Goal: Information Seeking & Learning: Learn about a topic

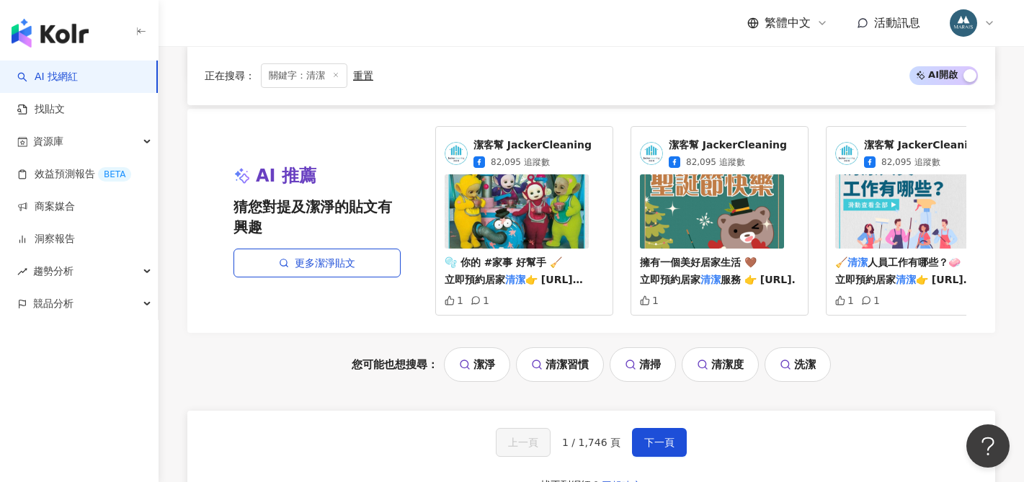
scroll to position [2750, 0]
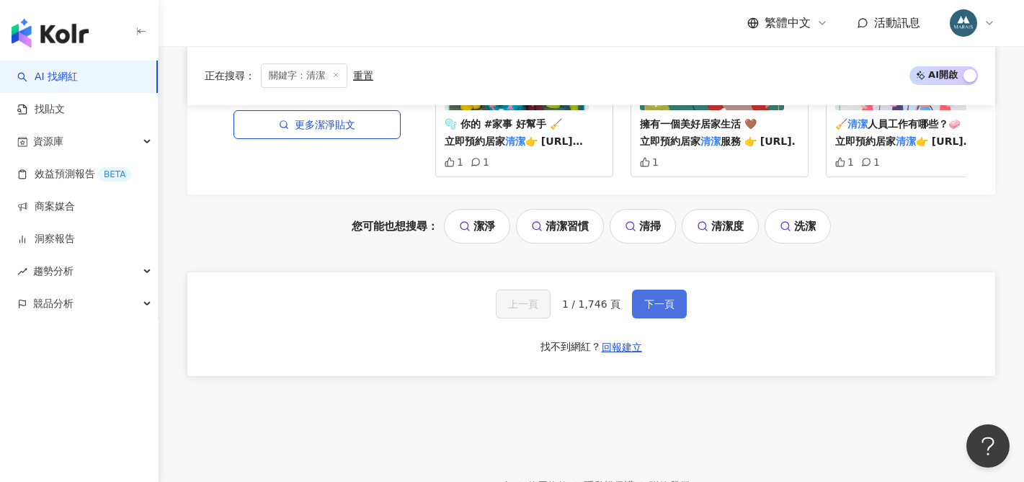
click at [667, 310] on span "下一頁" at bounding box center [659, 304] width 30 height 12
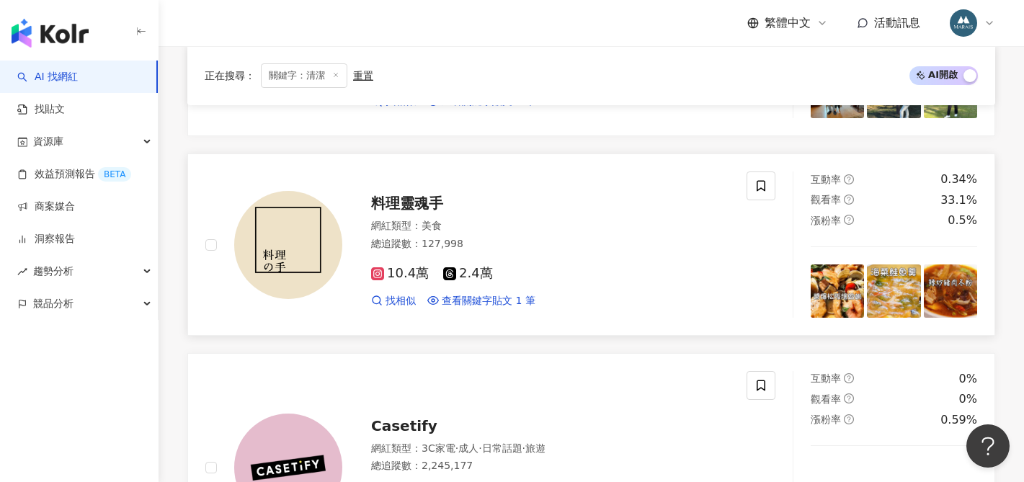
scroll to position [1788, 0]
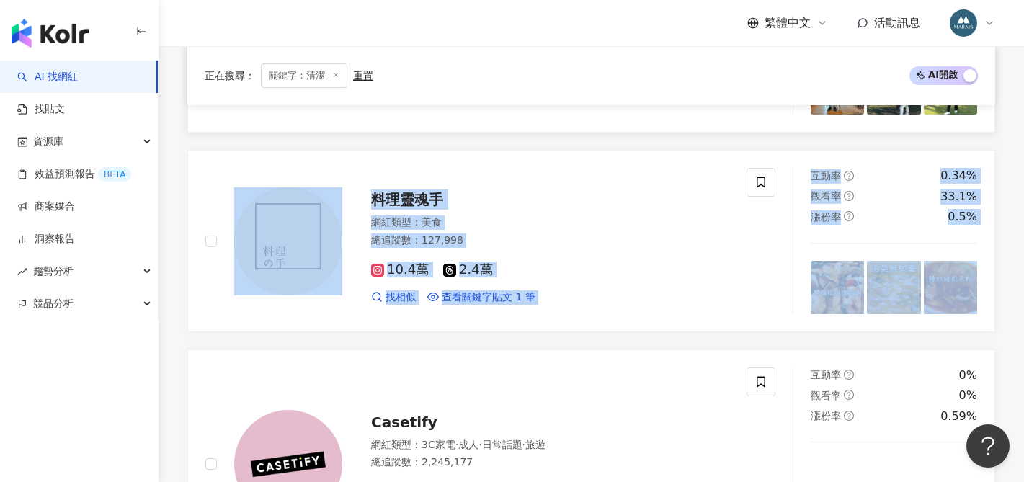
click at [681, 128] on link "蘇 沛潔 網紅類型 ： 日常話題 · 教育與學習 · 美食 · 命理占卜 · 旅遊 總追蹤數 ： 83,738 8.2萬 1,353 找相似 查看關鍵字貼文 …" at bounding box center [591, 42] width 808 height 182
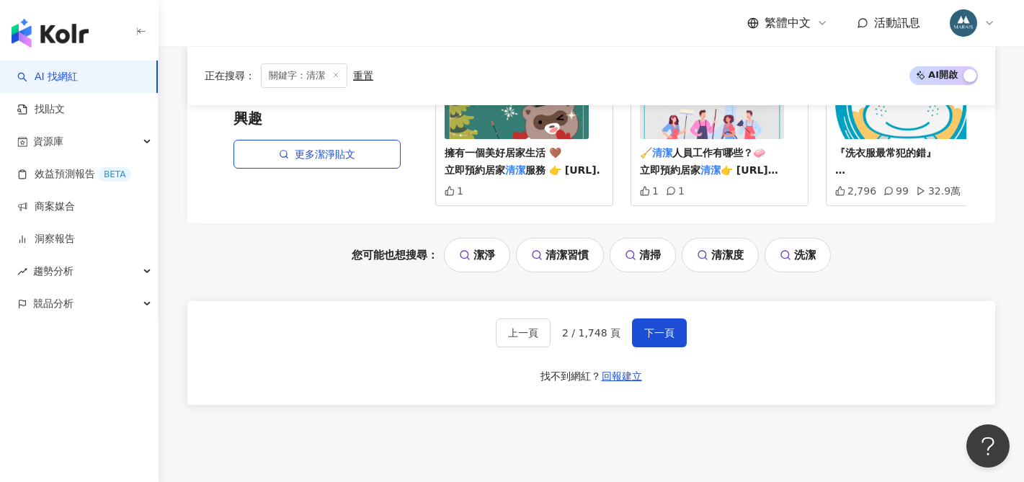
scroll to position [2923, 0]
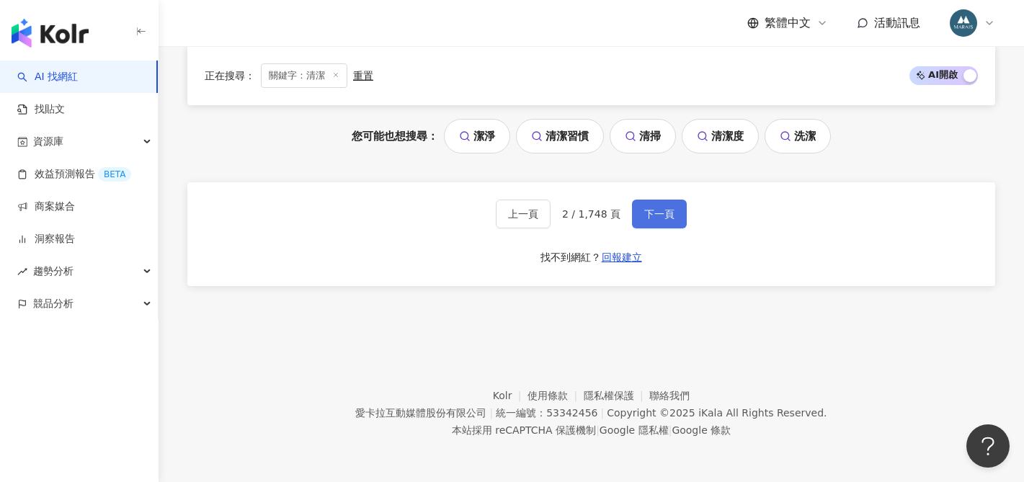
click at [650, 222] on button "下一頁" at bounding box center [659, 214] width 55 height 29
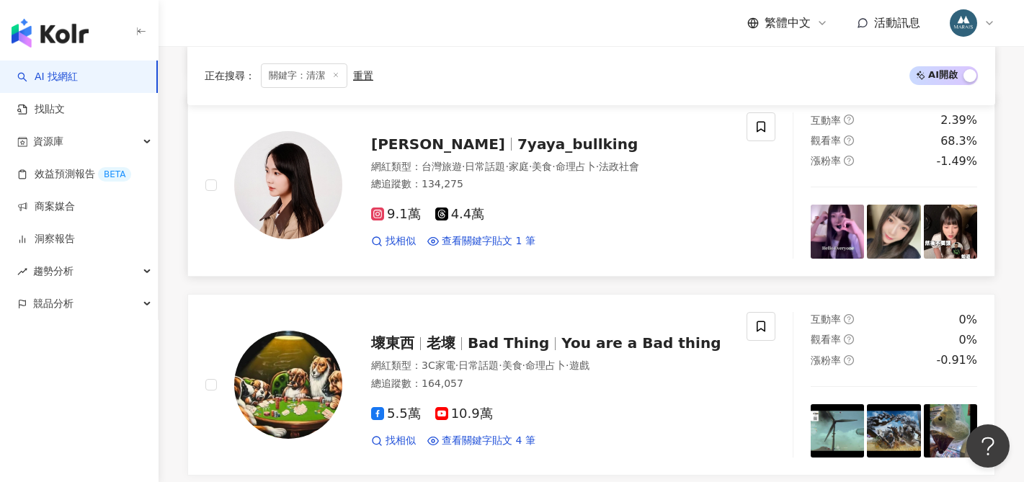
scroll to position [761, 0]
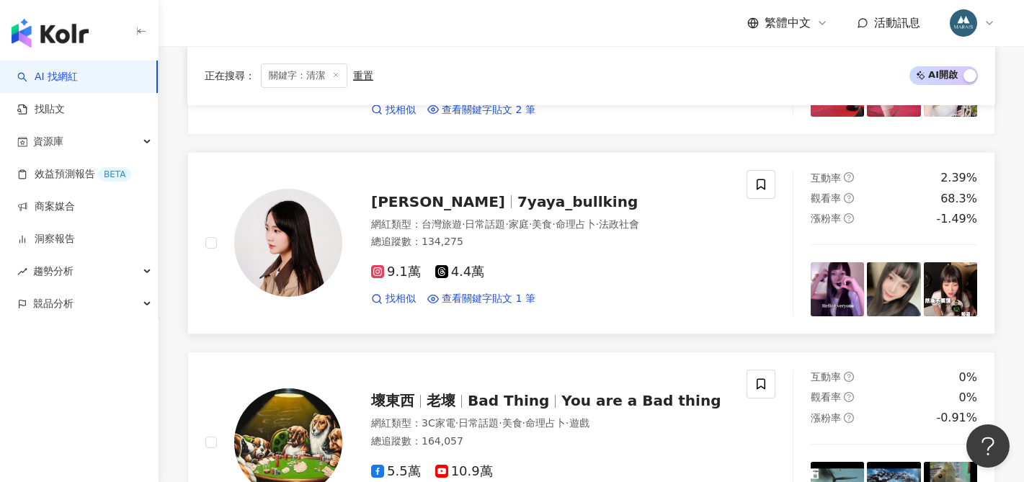
click at [518, 203] on span "7yaya_bullking" at bounding box center [578, 201] width 120 height 17
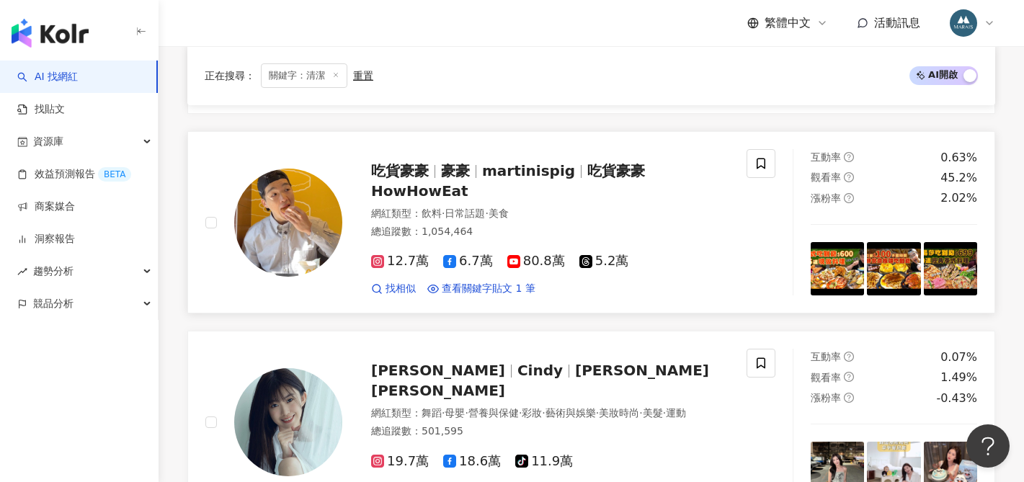
scroll to position [2078, 0]
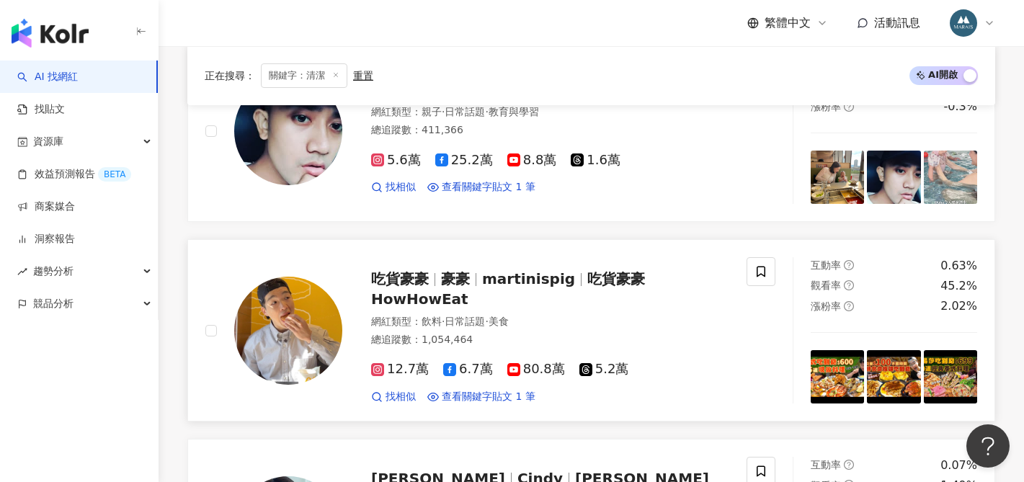
click at [500, 288] on span "martinispig" at bounding box center [528, 278] width 93 height 17
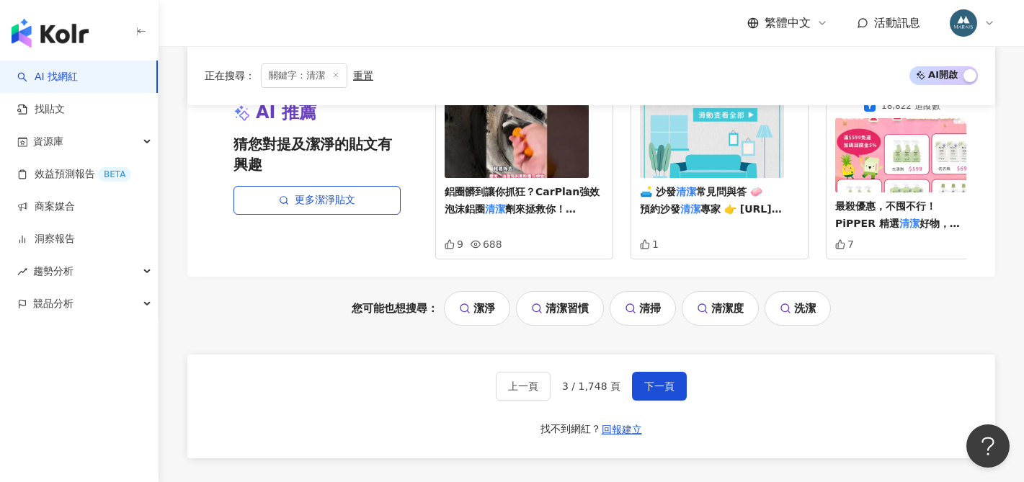
scroll to position [2725, 0]
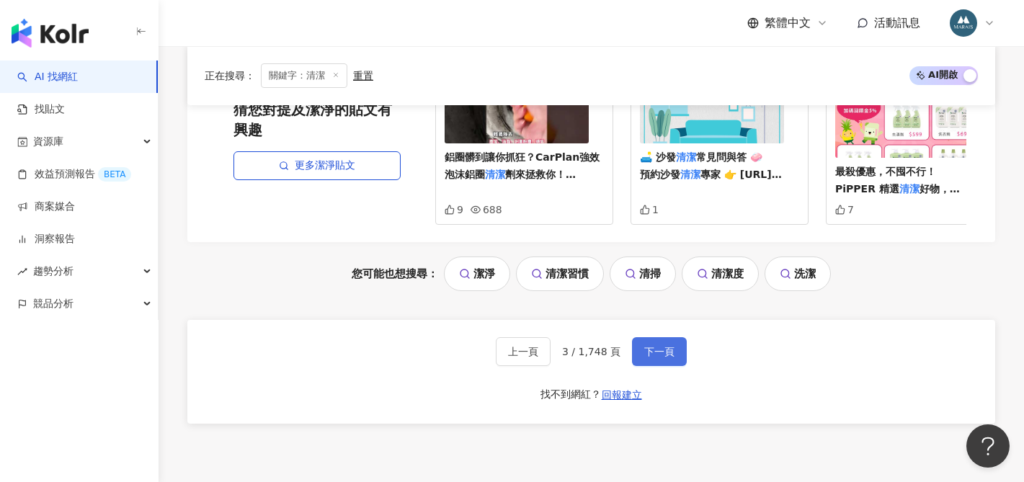
click at [644, 353] on button "下一頁" at bounding box center [659, 351] width 55 height 29
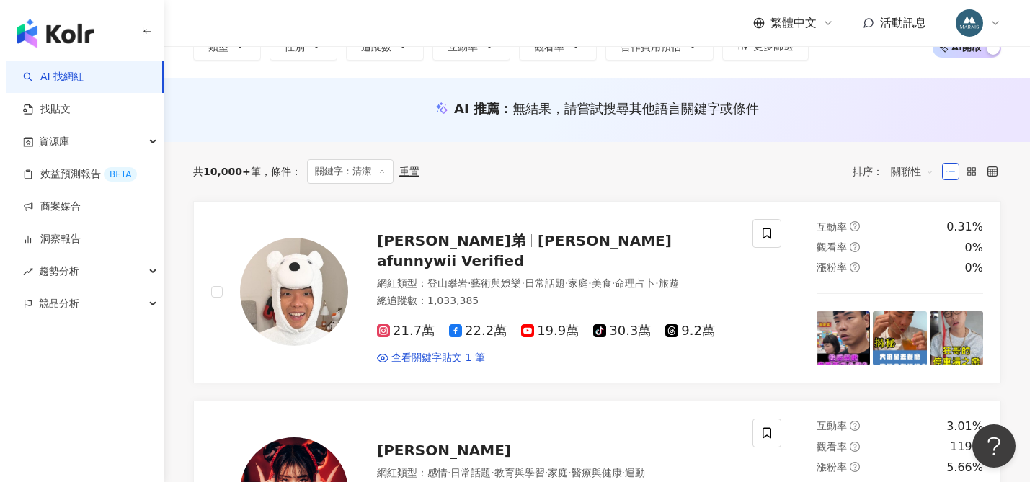
scroll to position [0, 0]
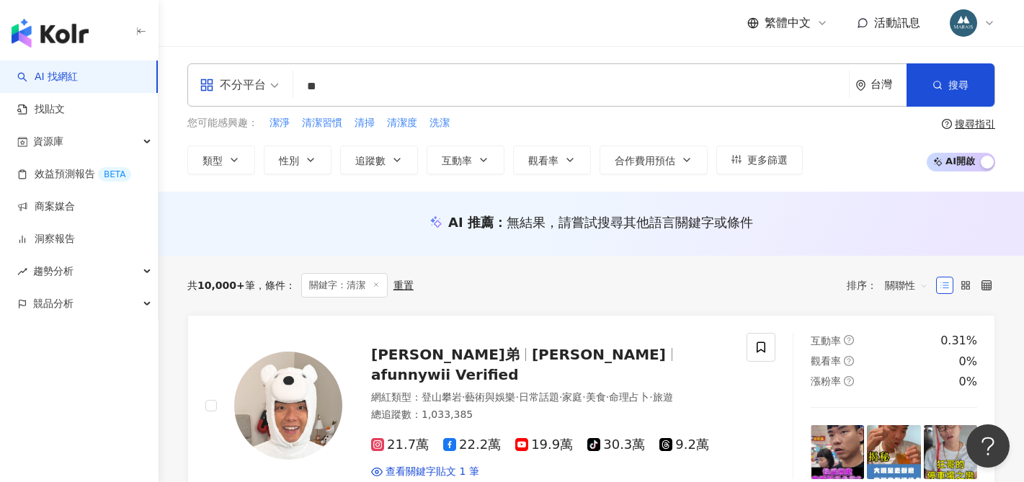
click at [375, 280] on span "關鍵字：清潔" at bounding box center [344, 285] width 87 height 25
click at [375, 283] on icon at bounding box center [376, 284] width 7 height 7
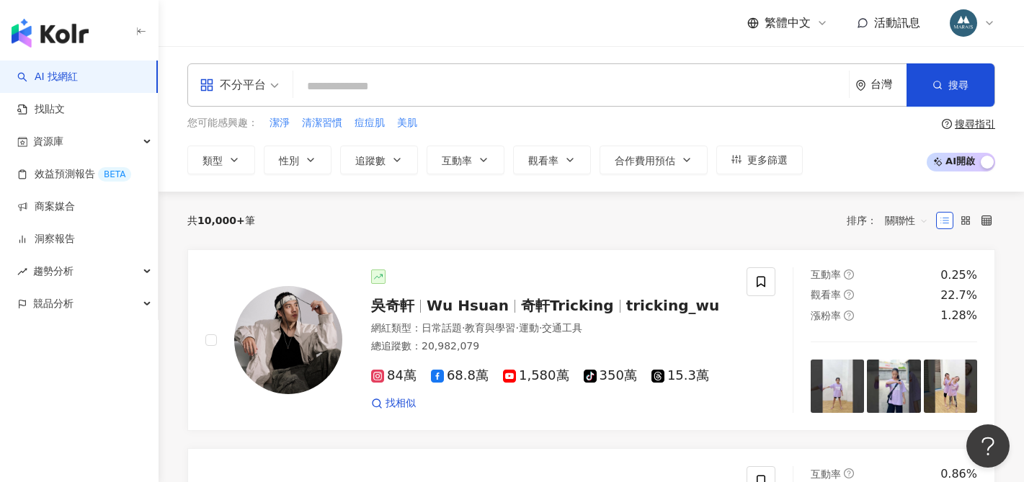
click at [327, 87] on input "search" at bounding box center [571, 86] width 544 height 27
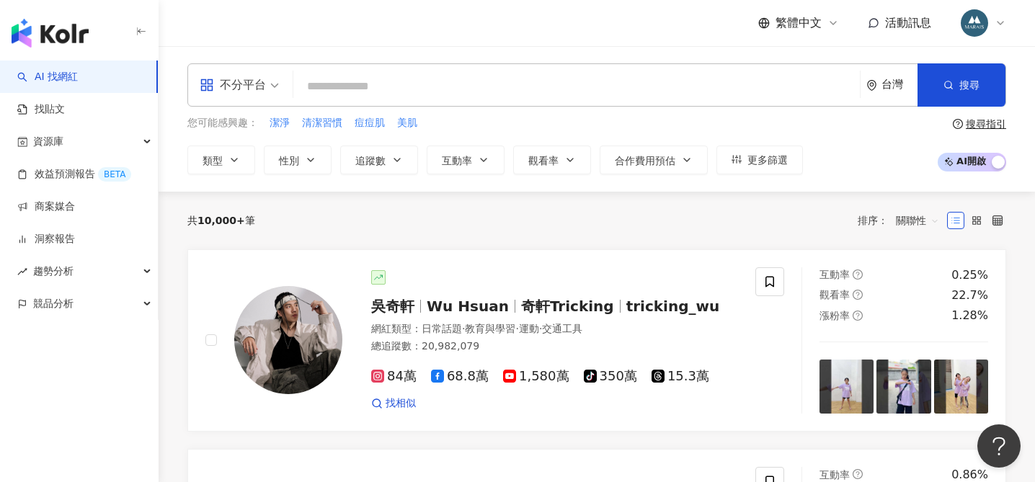
click at [353, 85] on input "search" at bounding box center [576, 86] width 555 height 27
type input "*"
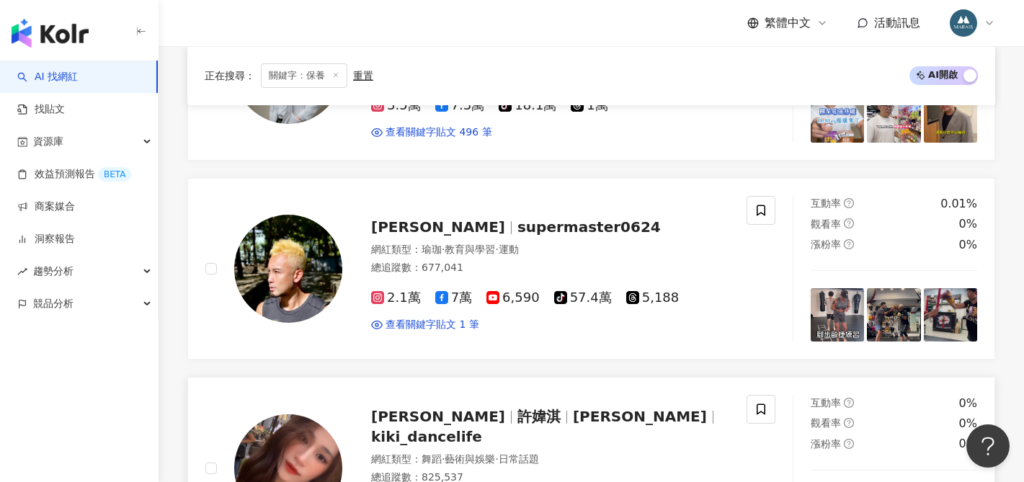
scroll to position [825, 0]
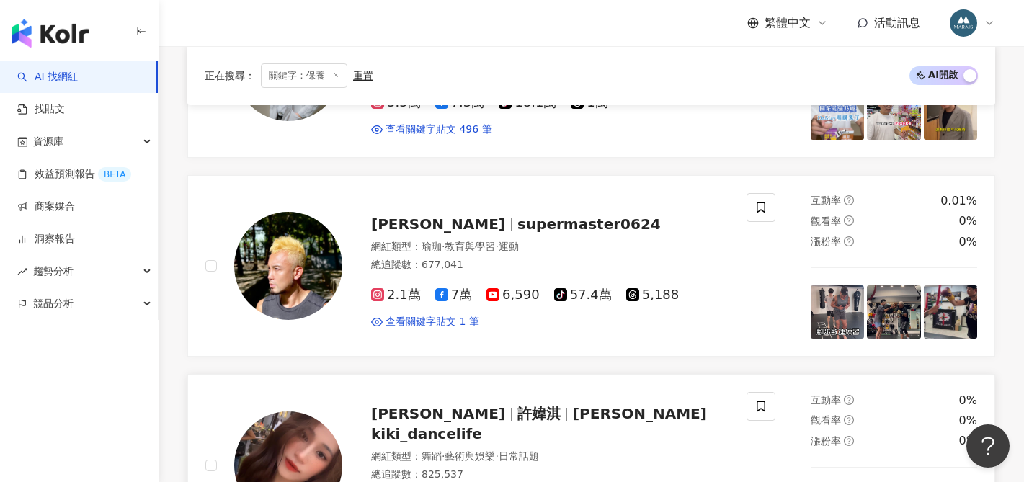
type input "**"
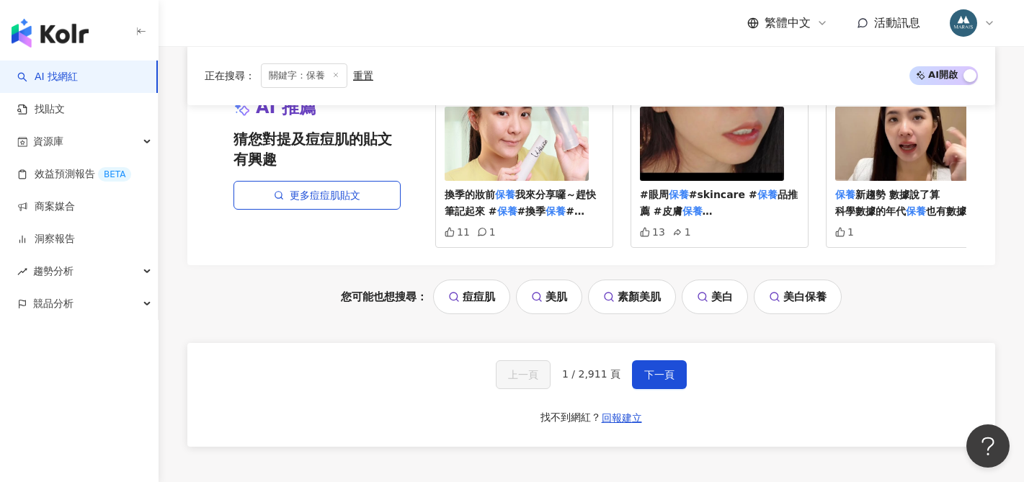
scroll to position [3135, 0]
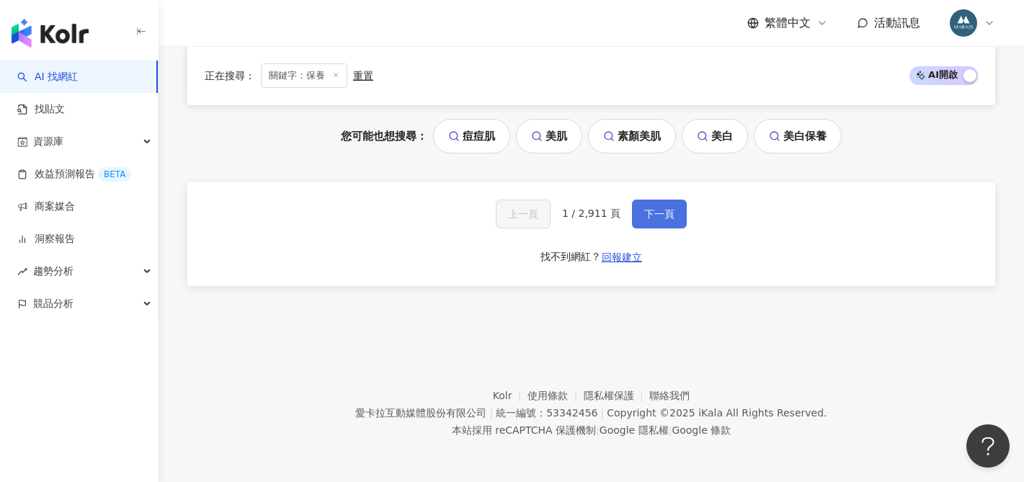
click at [649, 220] on span "下一頁" at bounding box center [659, 214] width 30 height 12
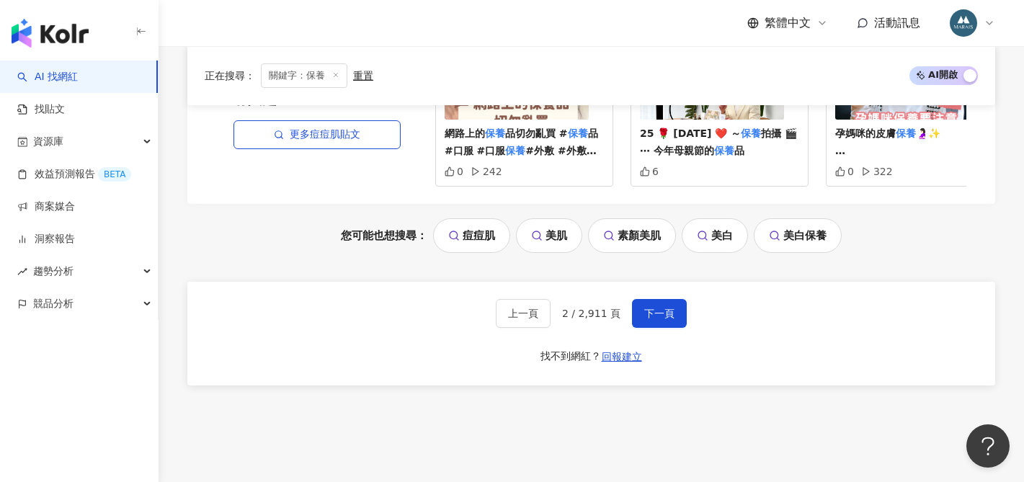
scroll to position [3079, 0]
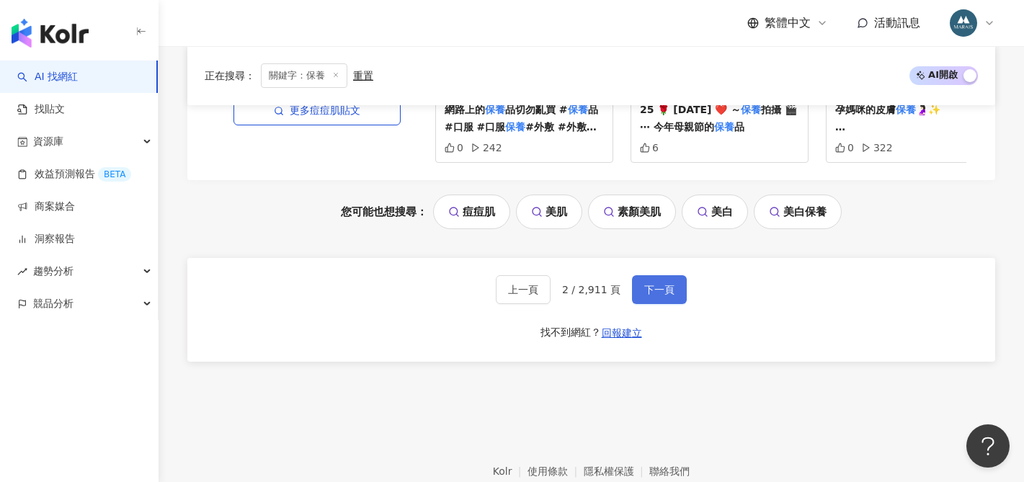
click at [665, 296] on span "下一頁" at bounding box center [659, 290] width 30 height 12
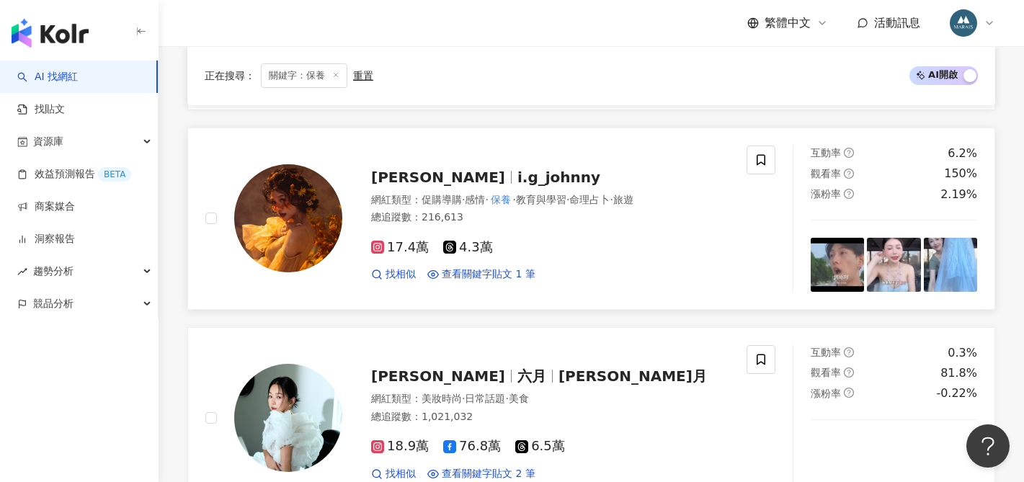
scroll to position [2284, 0]
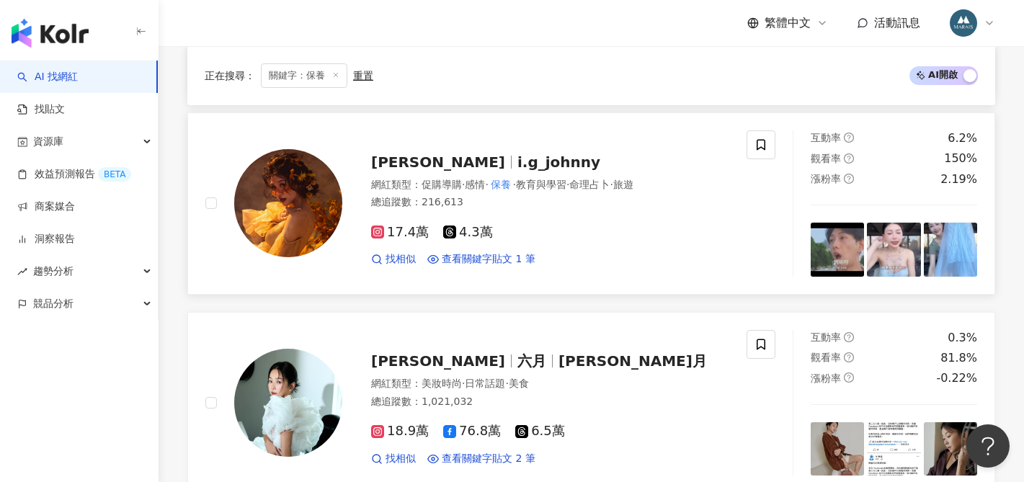
click at [435, 171] on span "JOHNNY" at bounding box center [444, 162] width 146 height 17
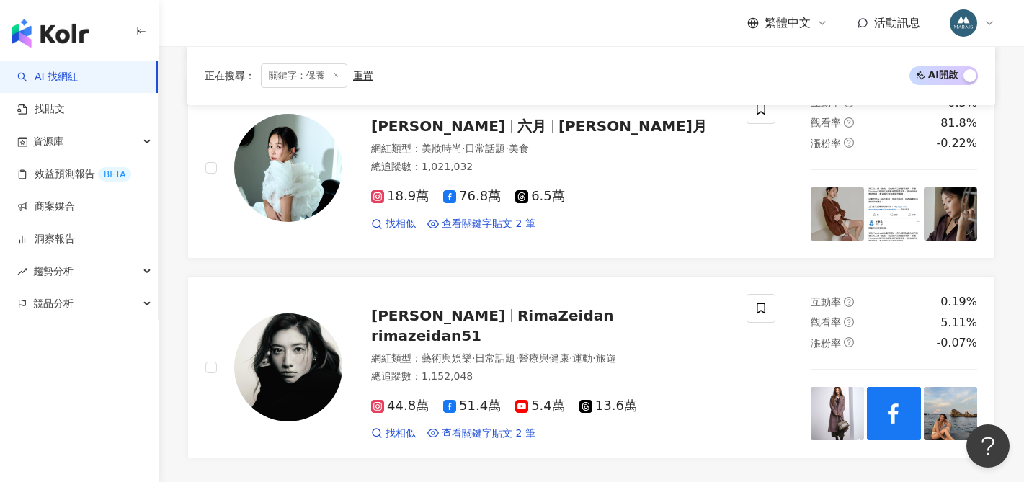
scroll to position [3020, 0]
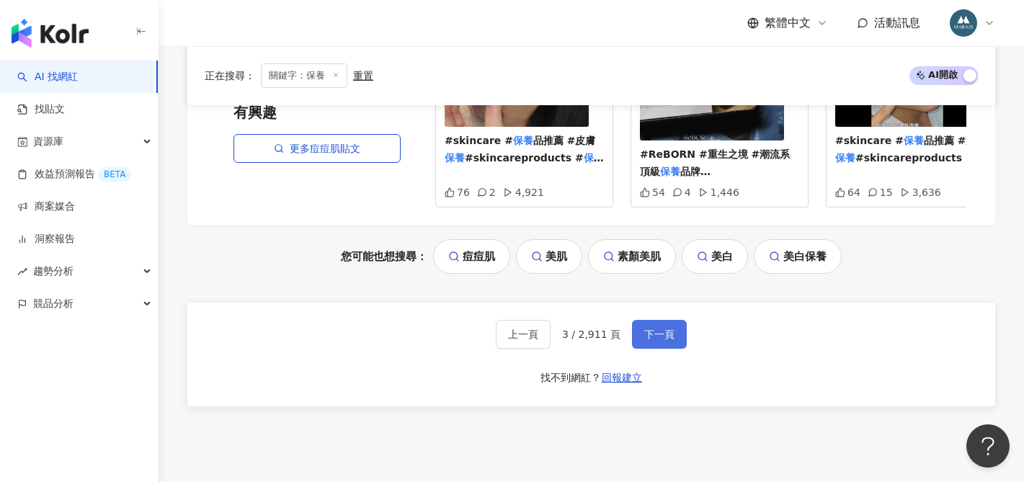
click at [652, 340] on span "下一頁" at bounding box center [659, 335] width 30 height 12
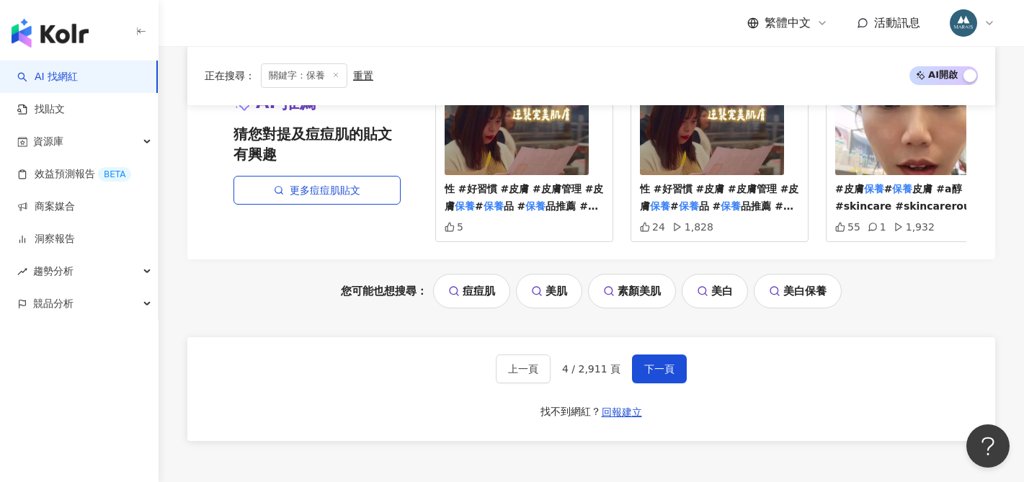
scroll to position [3021, 0]
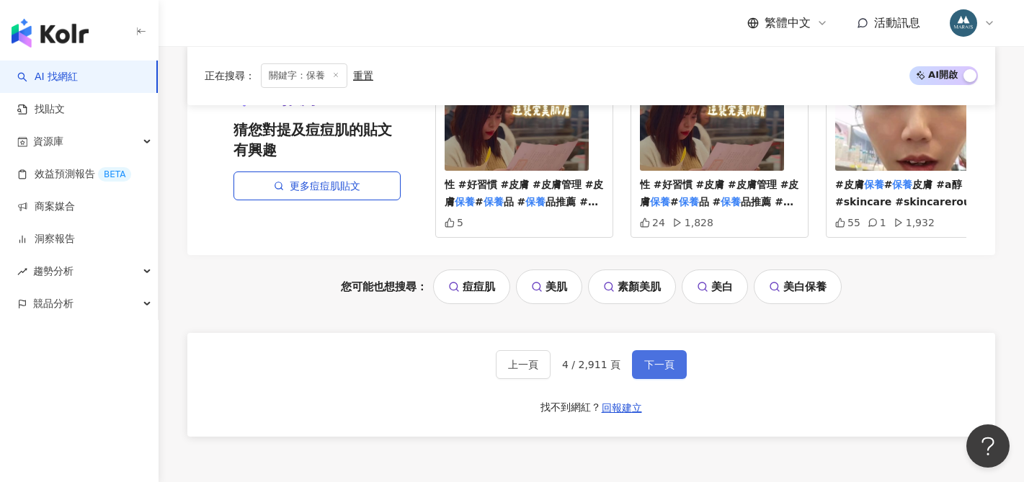
click at [657, 371] on span "下一頁" at bounding box center [659, 365] width 30 height 12
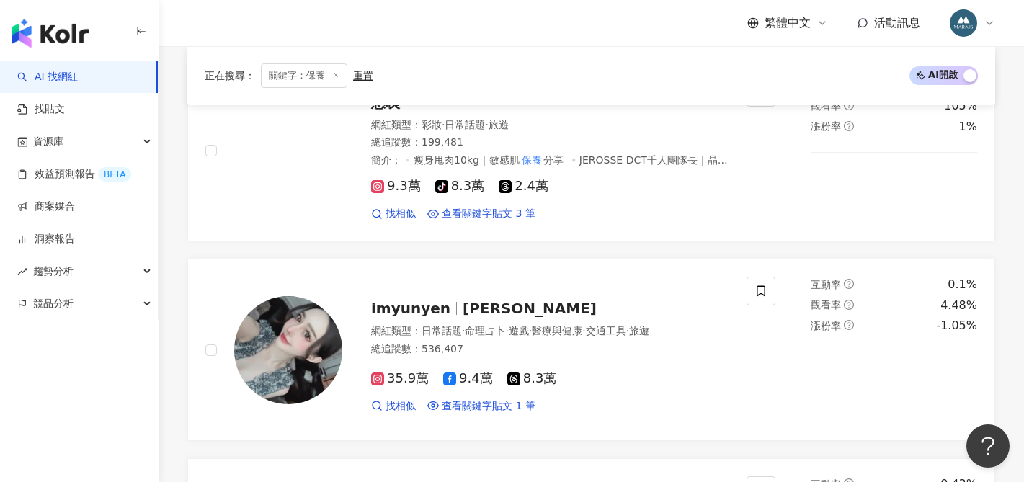
scroll to position [932, 0]
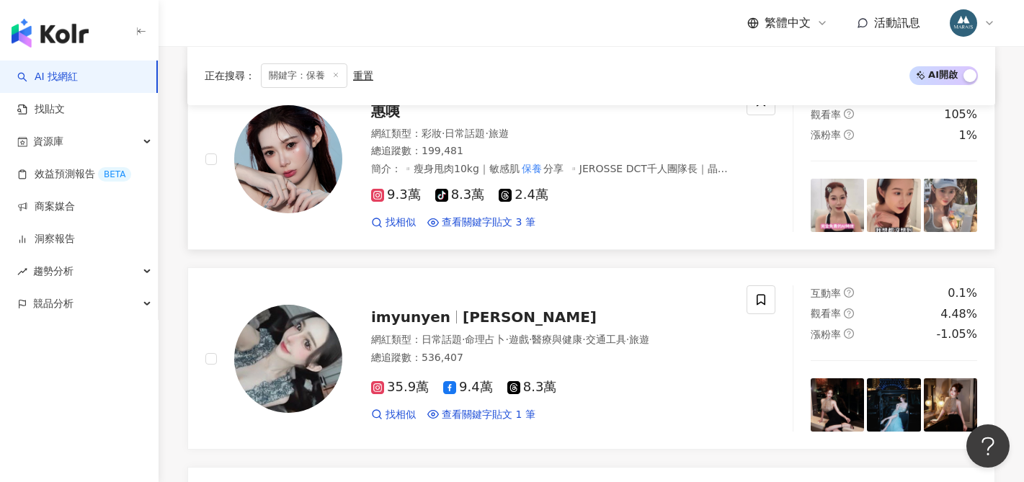
click at [386, 120] on span "惠咦" at bounding box center [385, 110] width 29 height 17
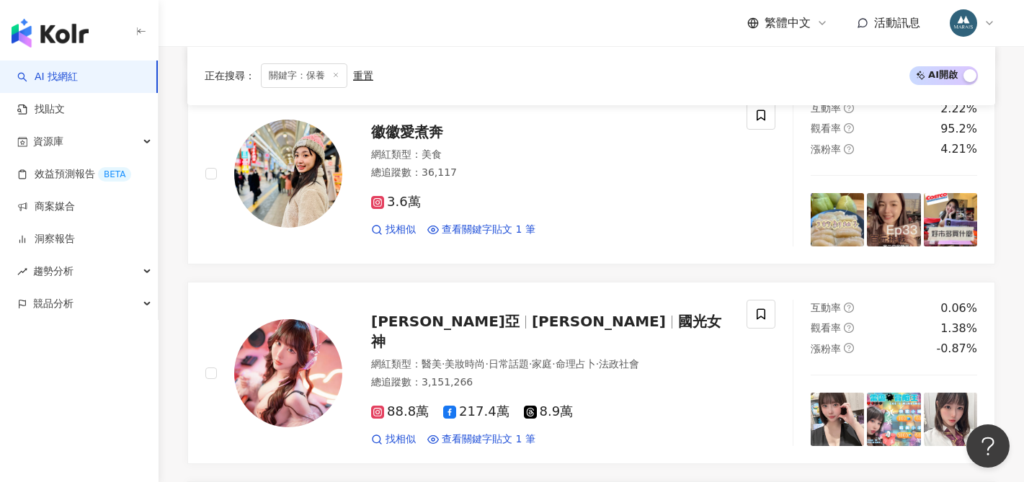
scroll to position [1716, 0]
click at [394, 129] on div "徽徽愛煮奔 網紅類型 ： 美食 總追蹤數 ： 36,117 3.6萬 找相似 查看關鍵字貼文 1 筆" at bounding box center [535, 173] width 387 height 126
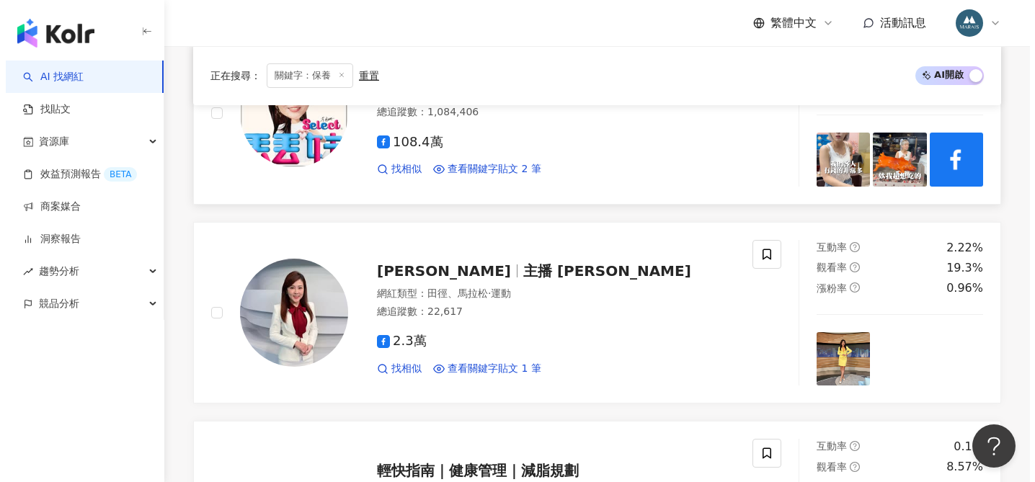
scroll to position [2370, 0]
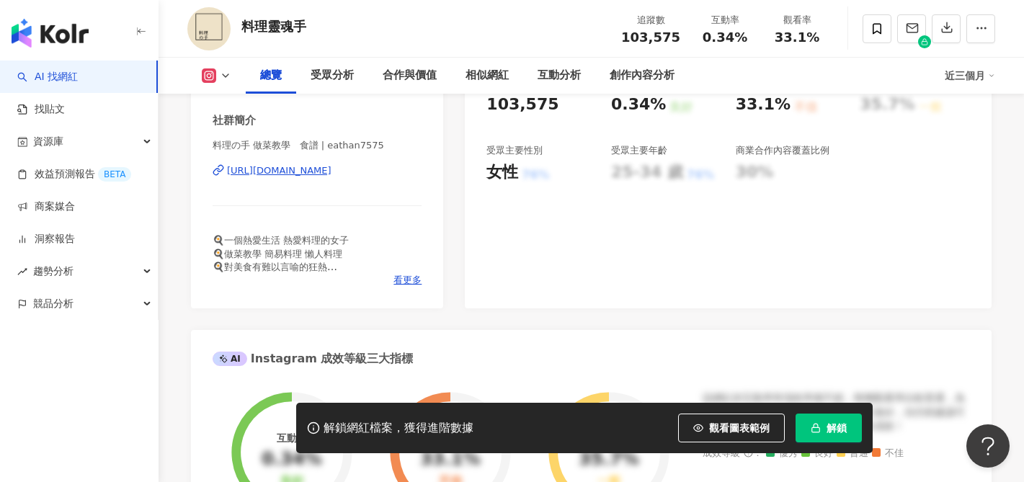
scroll to position [289, 0]
click at [332, 169] on div "https://www.instagram.com/eathan7575/" at bounding box center [279, 171] width 105 height 13
click at [844, 434] on button "解鎖" at bounding box center [829, 428] width 66 height 29
click at [827, 427] on span "解鎖" at bounding box center [837, 428] width 20 height 12
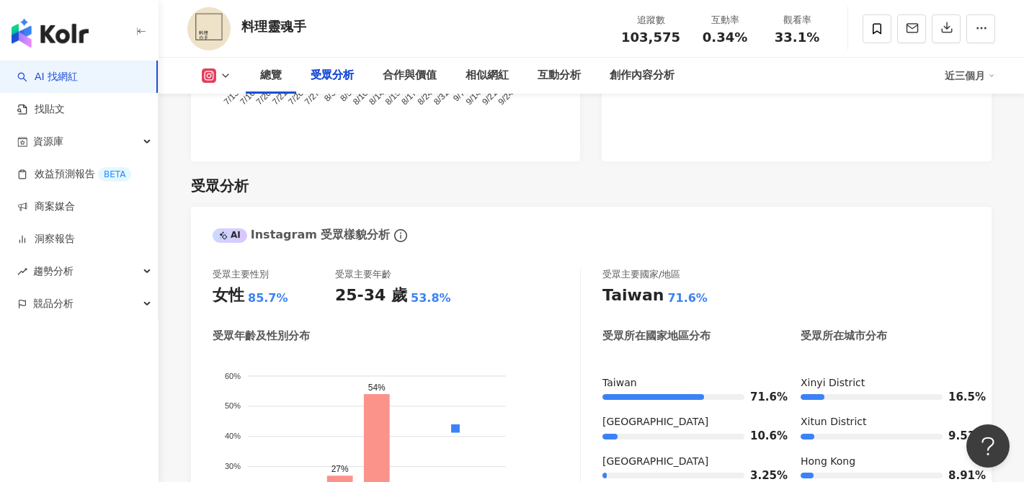
scroll to position [1226, 0]
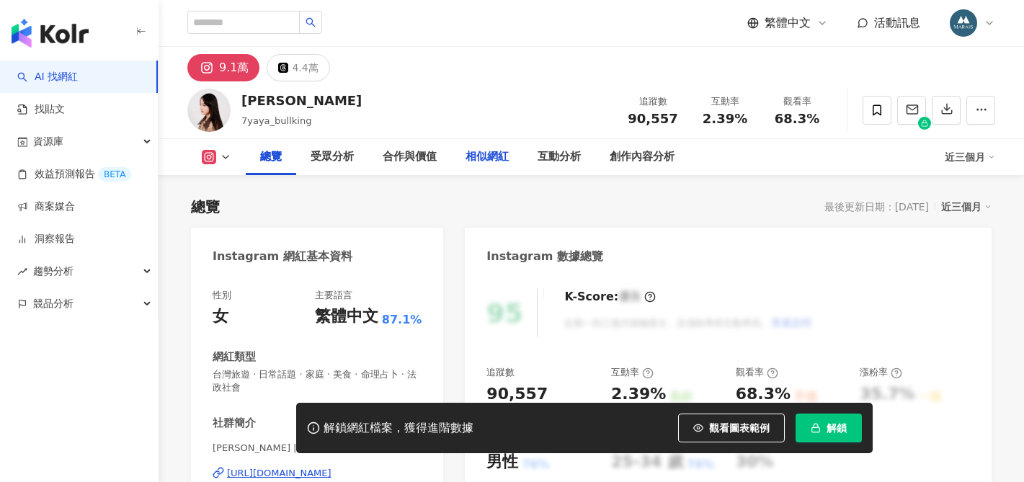
click at [830, 428] on span "解鎖" at bounding box center [837, 428] width 20 height 12
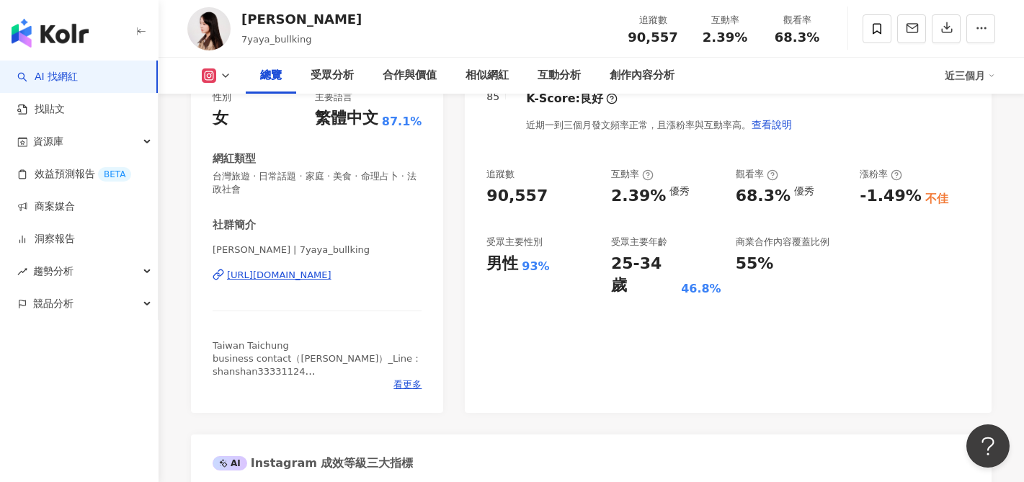
scroll to position [189, 0]
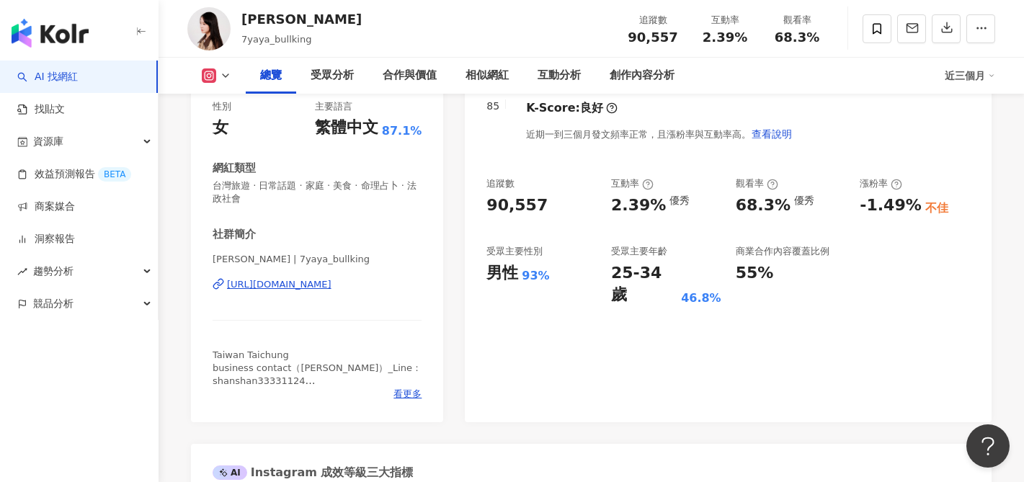
click at [332, 286] on div "https://www.instagram.com/7yaya_bullking/" at bounding box center [279, 284] width 105 height 13
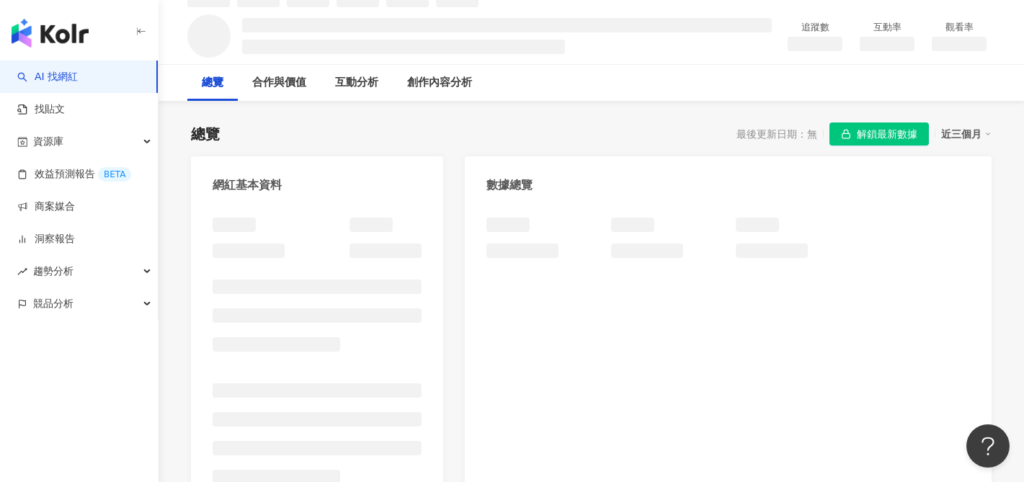
scroll to position [94, 0]
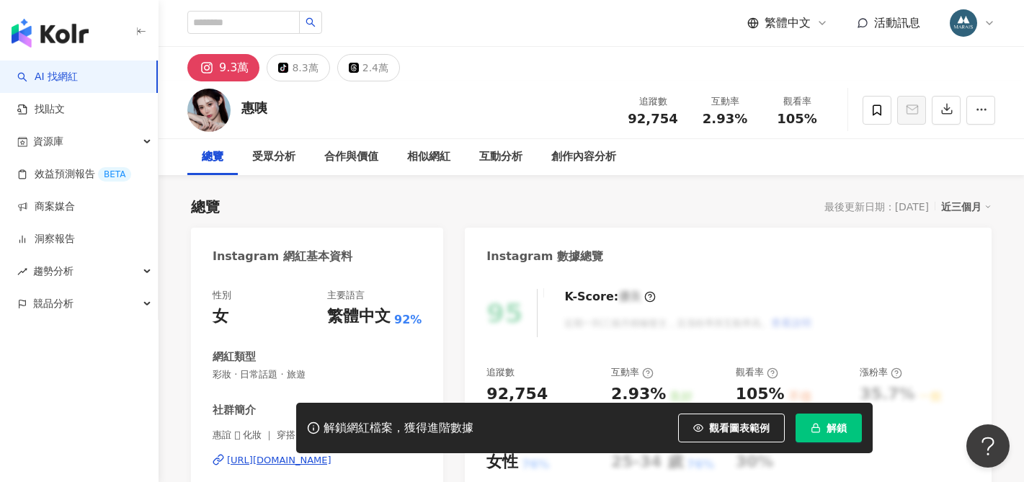
drag, startPoint x: 0, startPoint y: 0, endPoint x: 333, endPoint y: 265, distance: 425.3
click at [737, 123] on div "互動率 2.93%" at bounding box center [725, 109] width 72 height 31
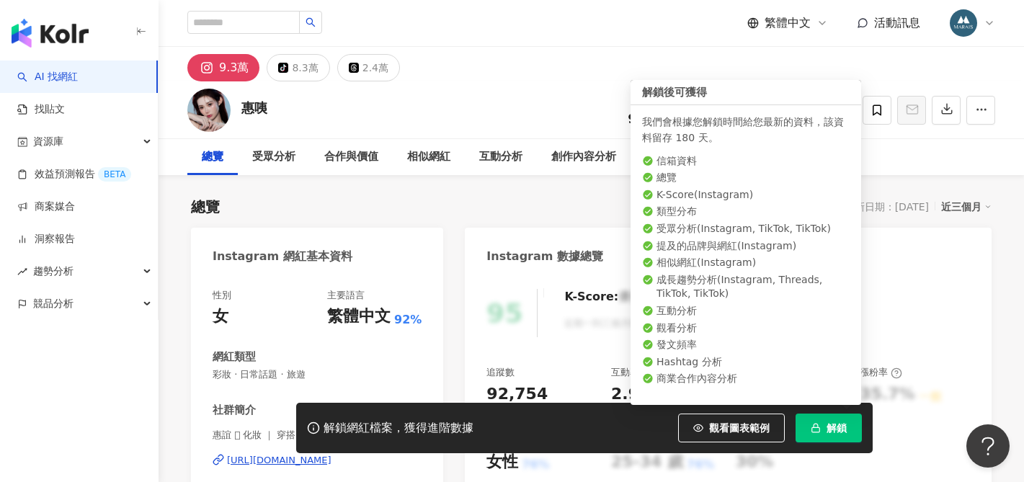
click at [832, 429] on span "解鎖" at bounding box center [837, 428] width 20 height 12
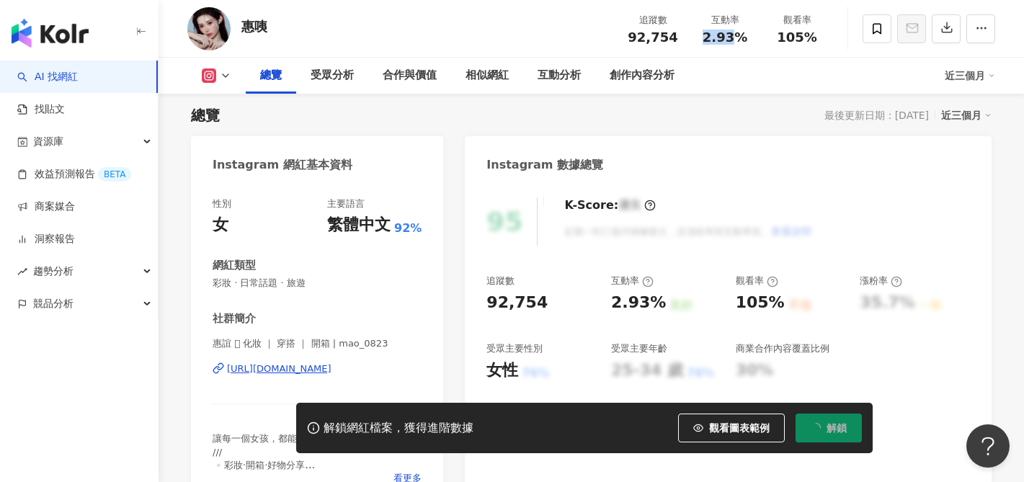
scroll to position [120, 0]
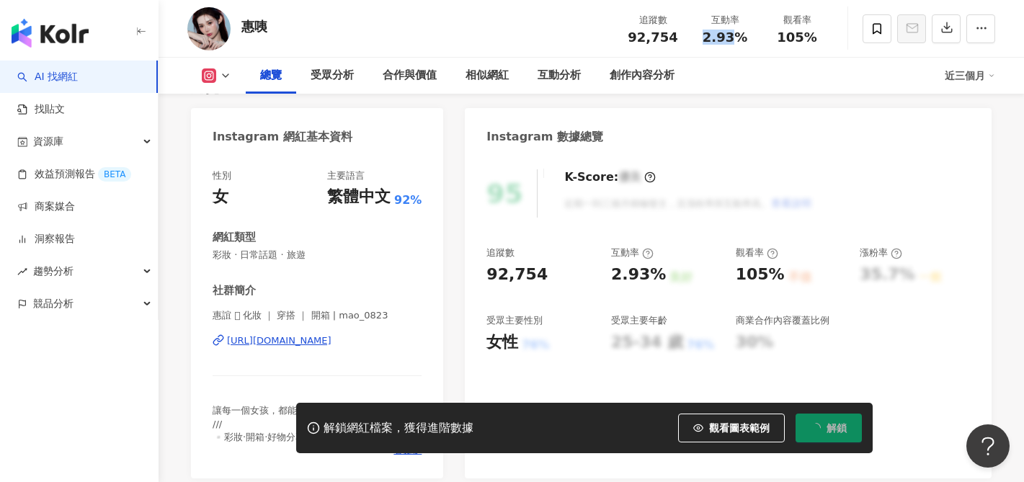
click at [326, 337] on div "https://www.instagram.com/mao_0823/" at bounding box center [279, 340] width 105 height 13
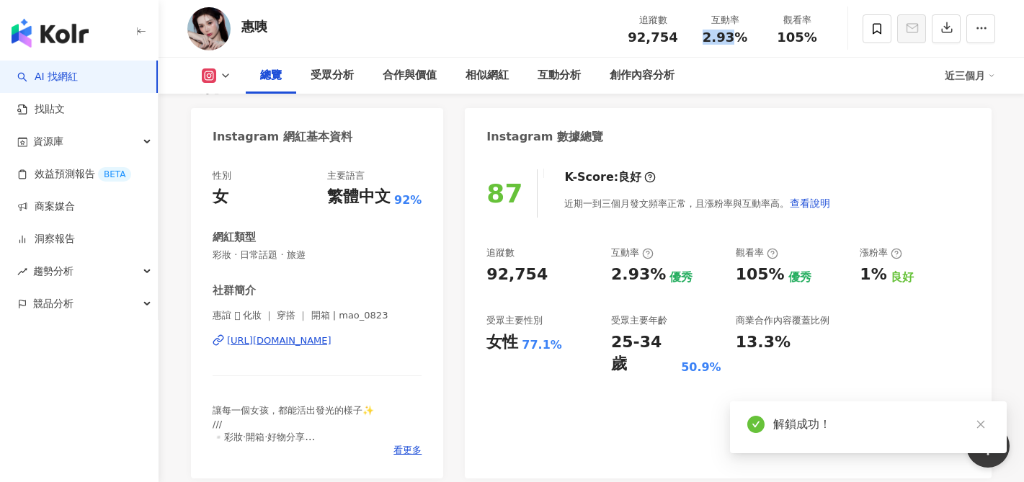
scroll to position [944, 0]
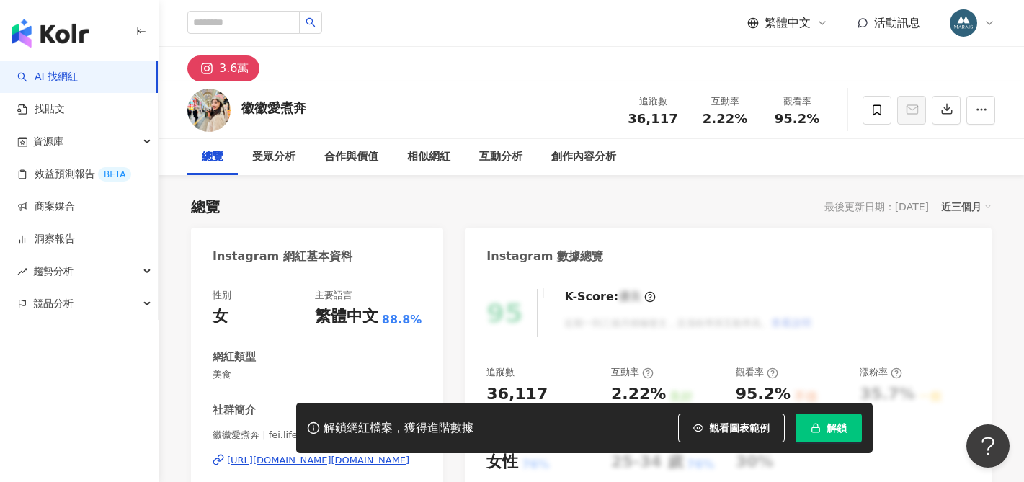
click at [315, 454] on div "[URL][DOMAIN_NAME][DOMAIN_NAME]" at bounding box center [318, 460] width 182 height 13
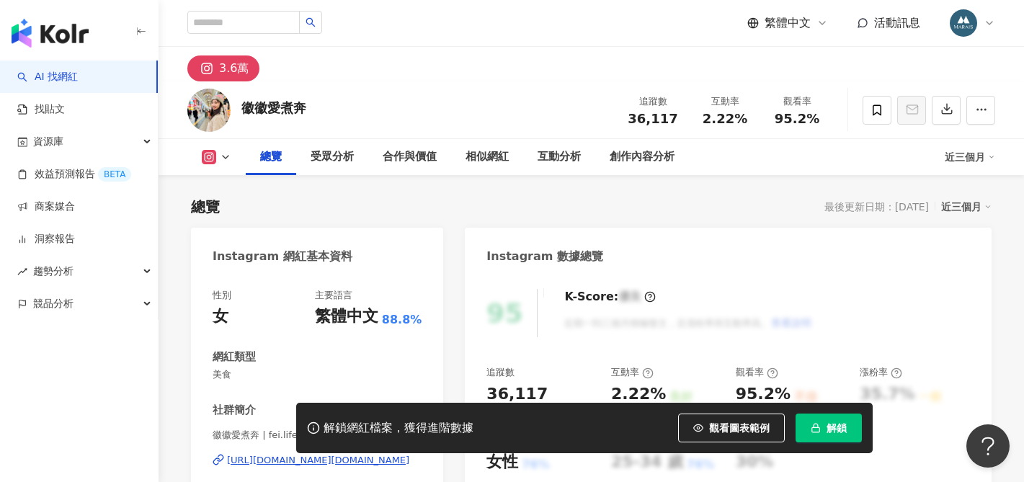
scroll to position [242, 0]
